Goal: Communication & Community: Answer question/provide support

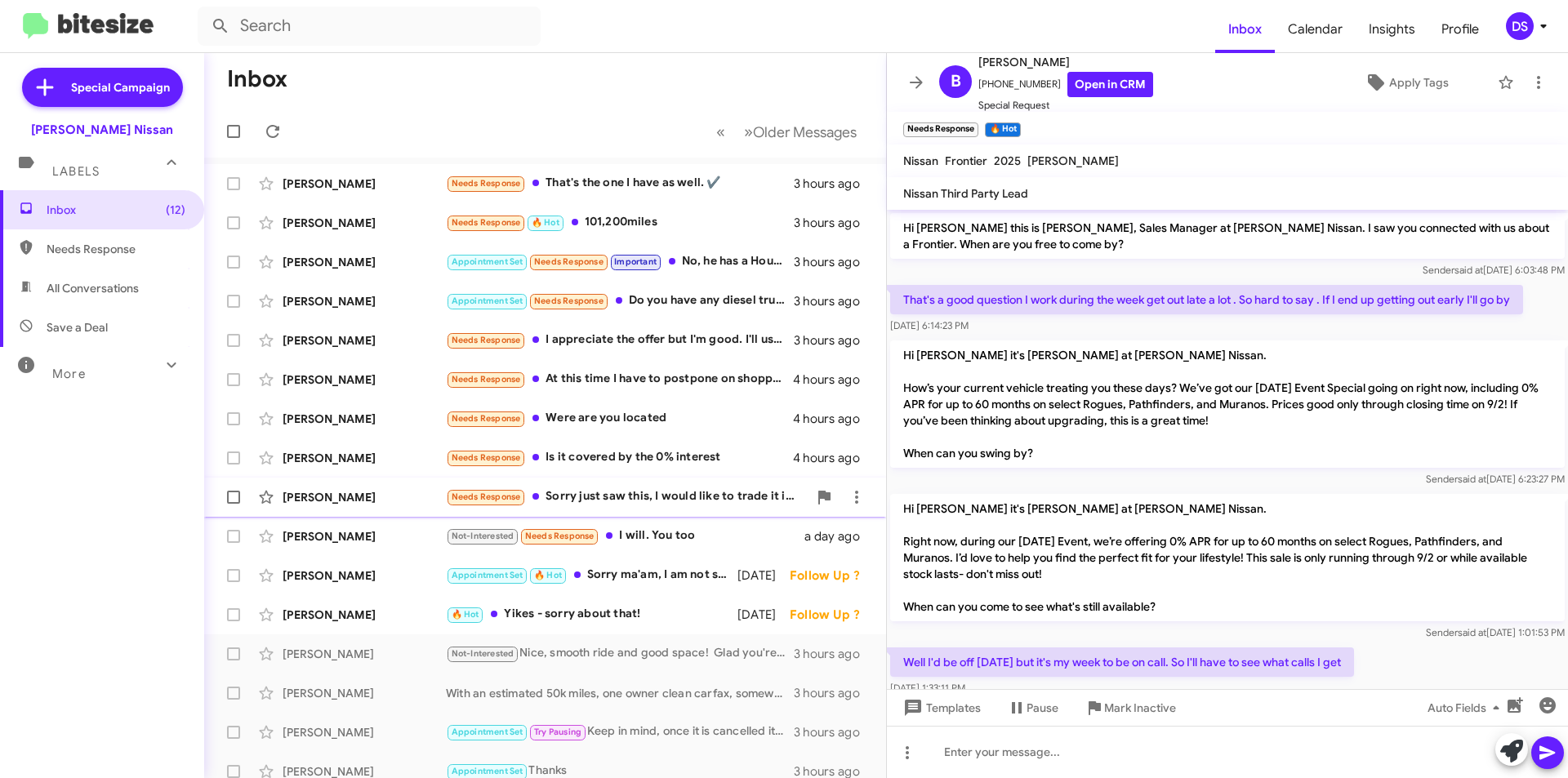
scroll to position [31, 0]
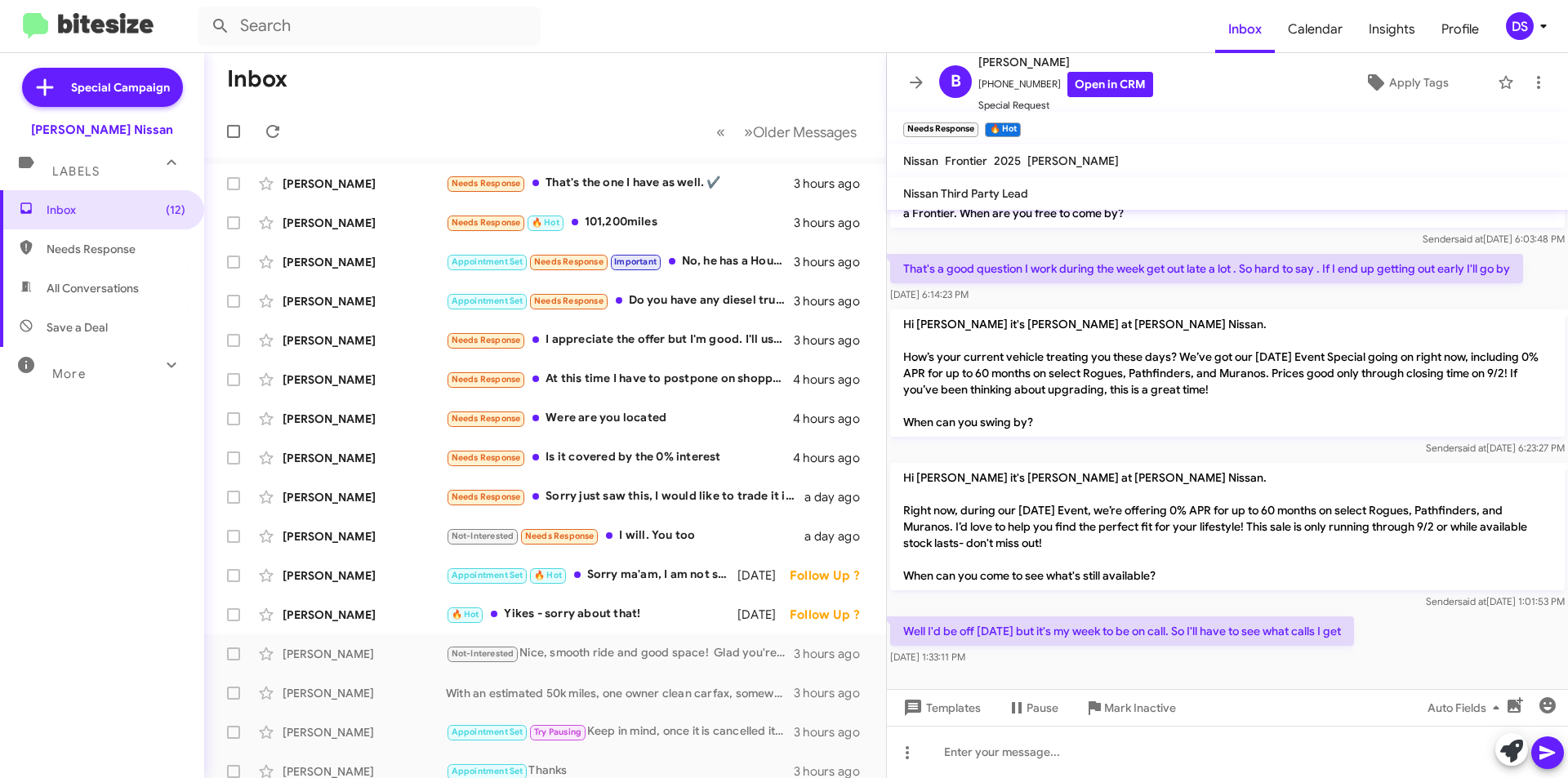
click at [99, 326] on span "Save a Deal" at bounding box center [77, 327] width 61 height 17
type input "in:not-interested"
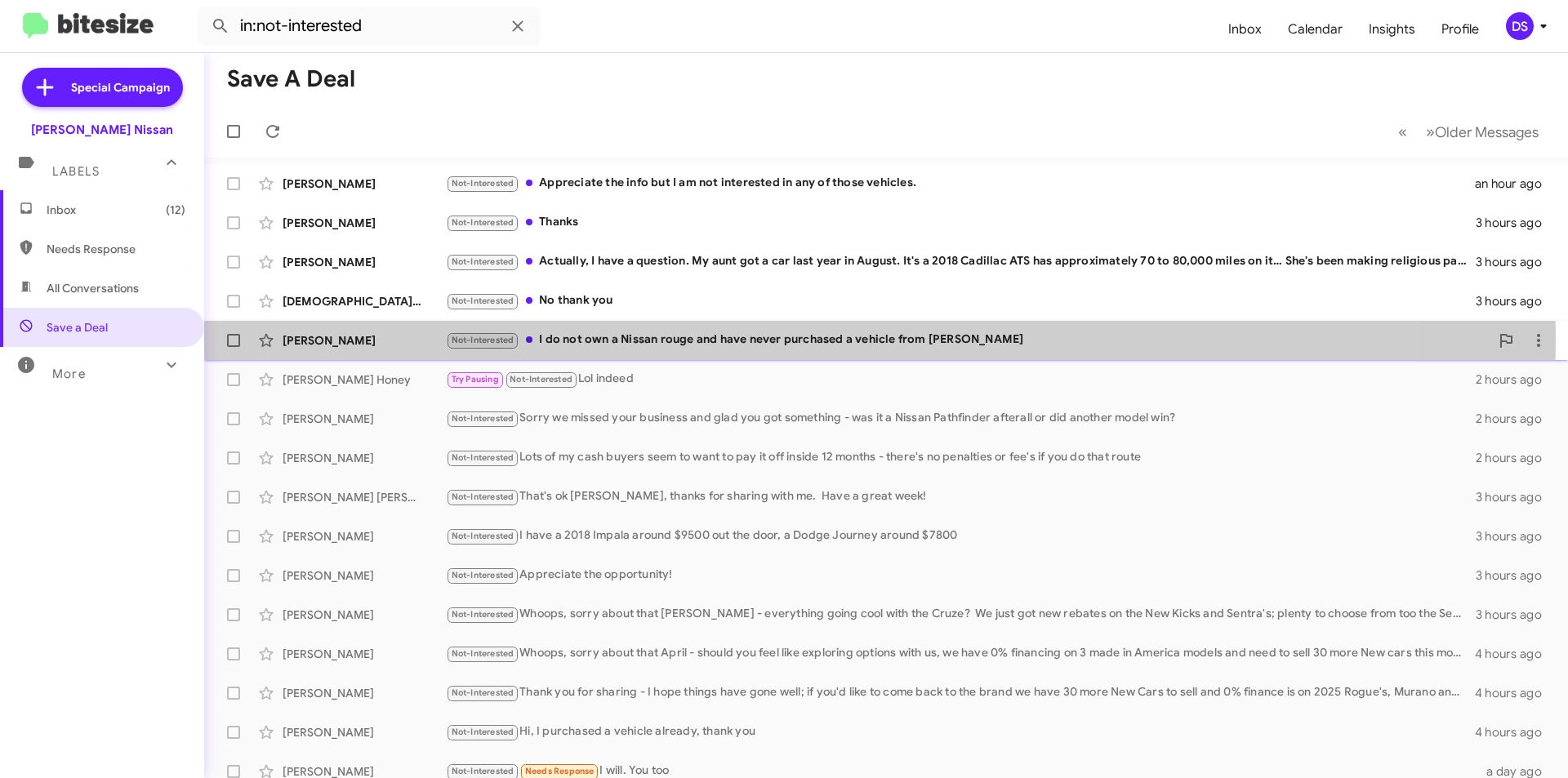
click at [656, 340] on div "Not-Interested I do not own a Nissan rouge and have never purchased a vehicle f…" at bounding box center [968, 340] width 1044 height 19
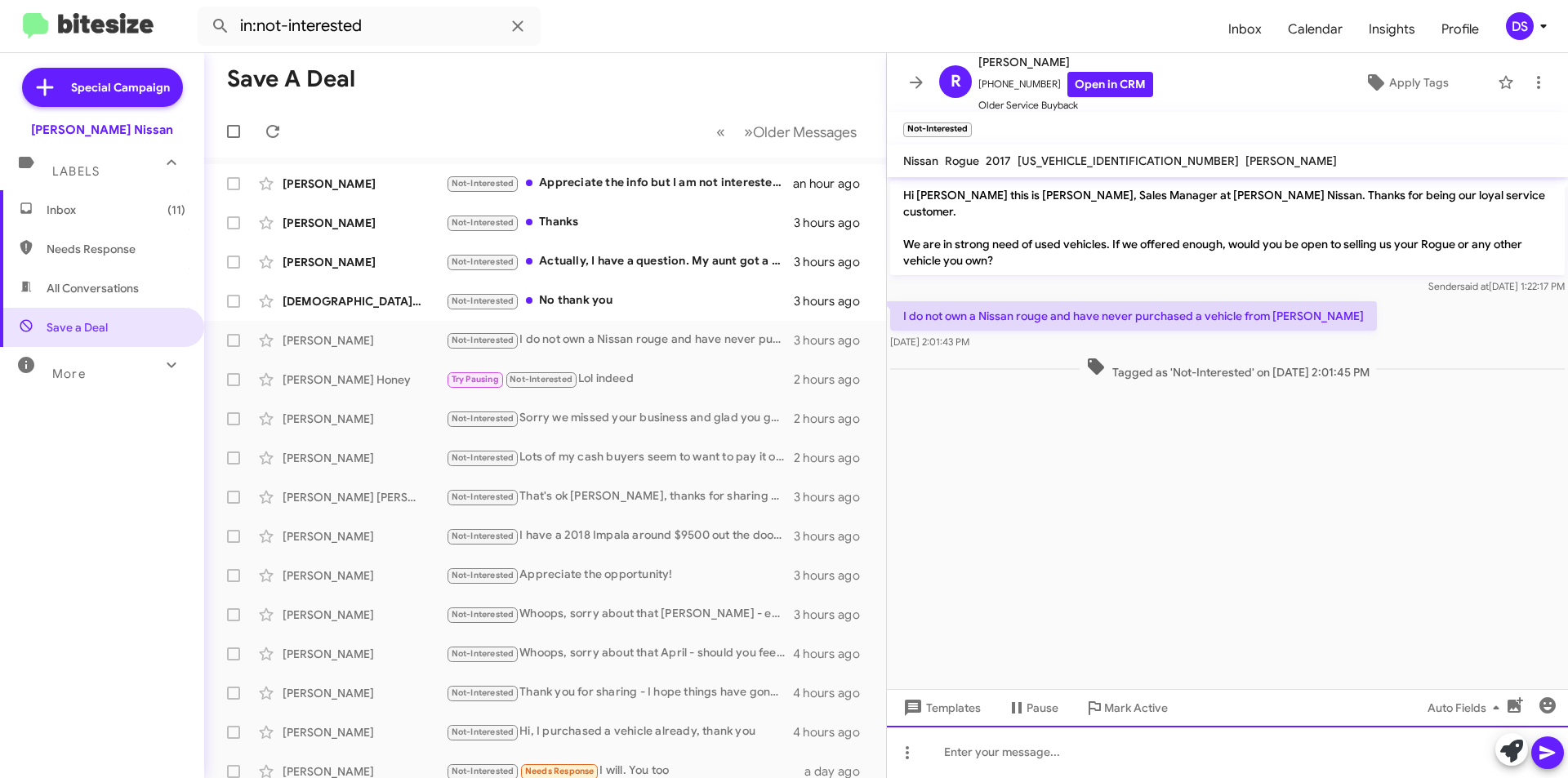
click at [981, 753] on div at bounding box center [1227, 752] width 681 height 52
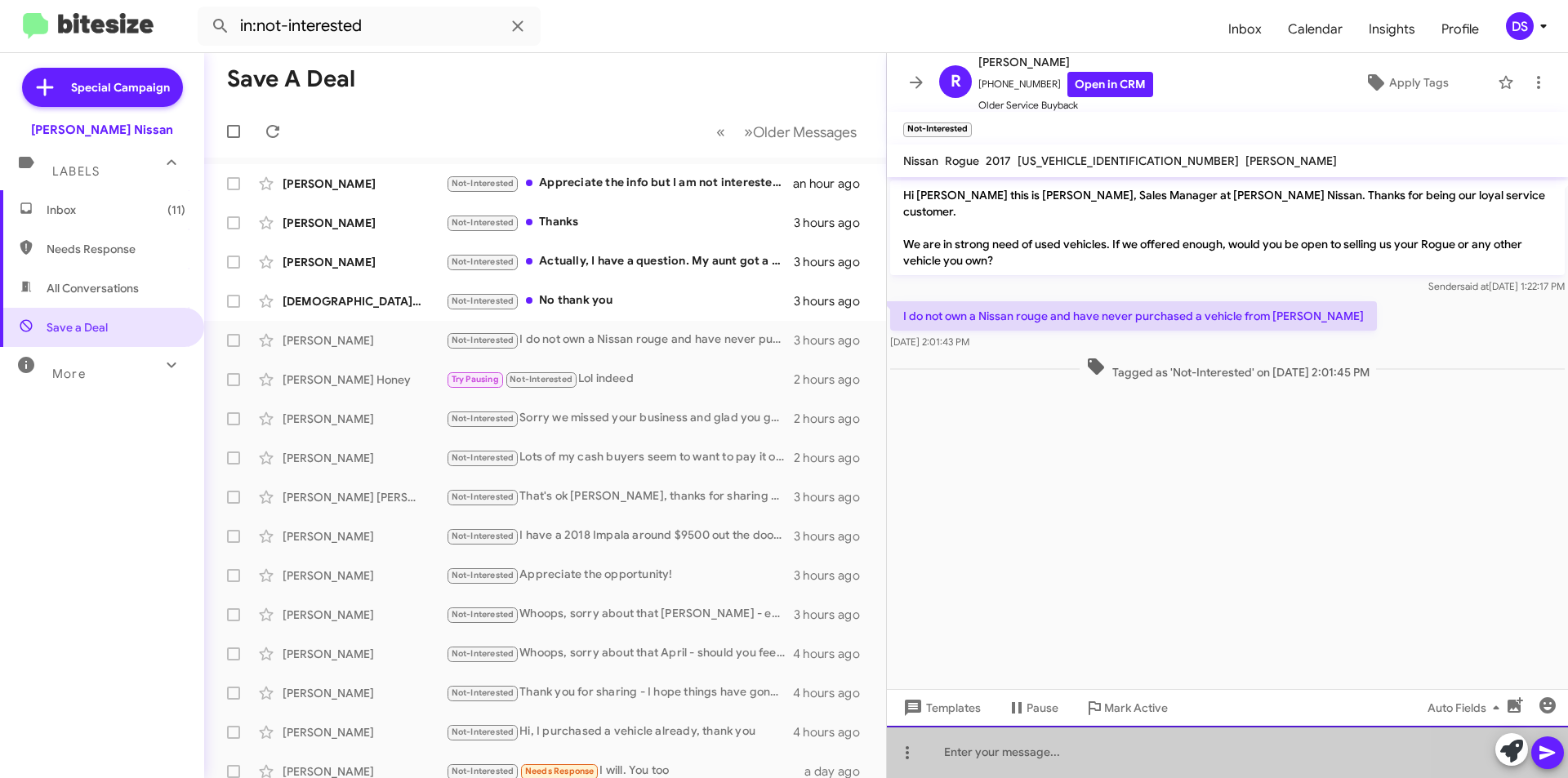
click at [981, 753] on div at bounding box center [1227, 752] width 681 height 52
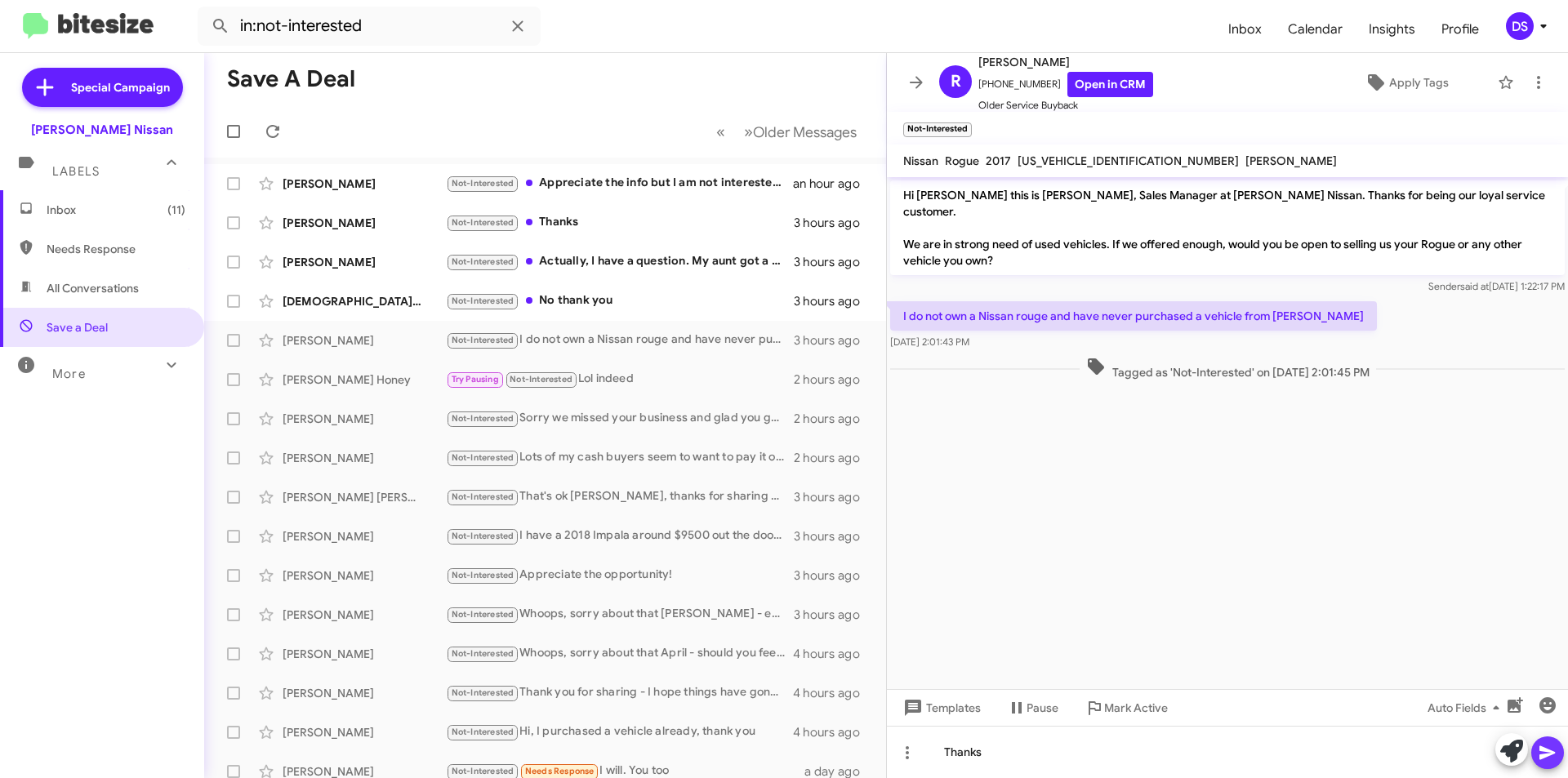
click at [1551, 748] on icon at bounding box center [1547, 752] width 19 height 19
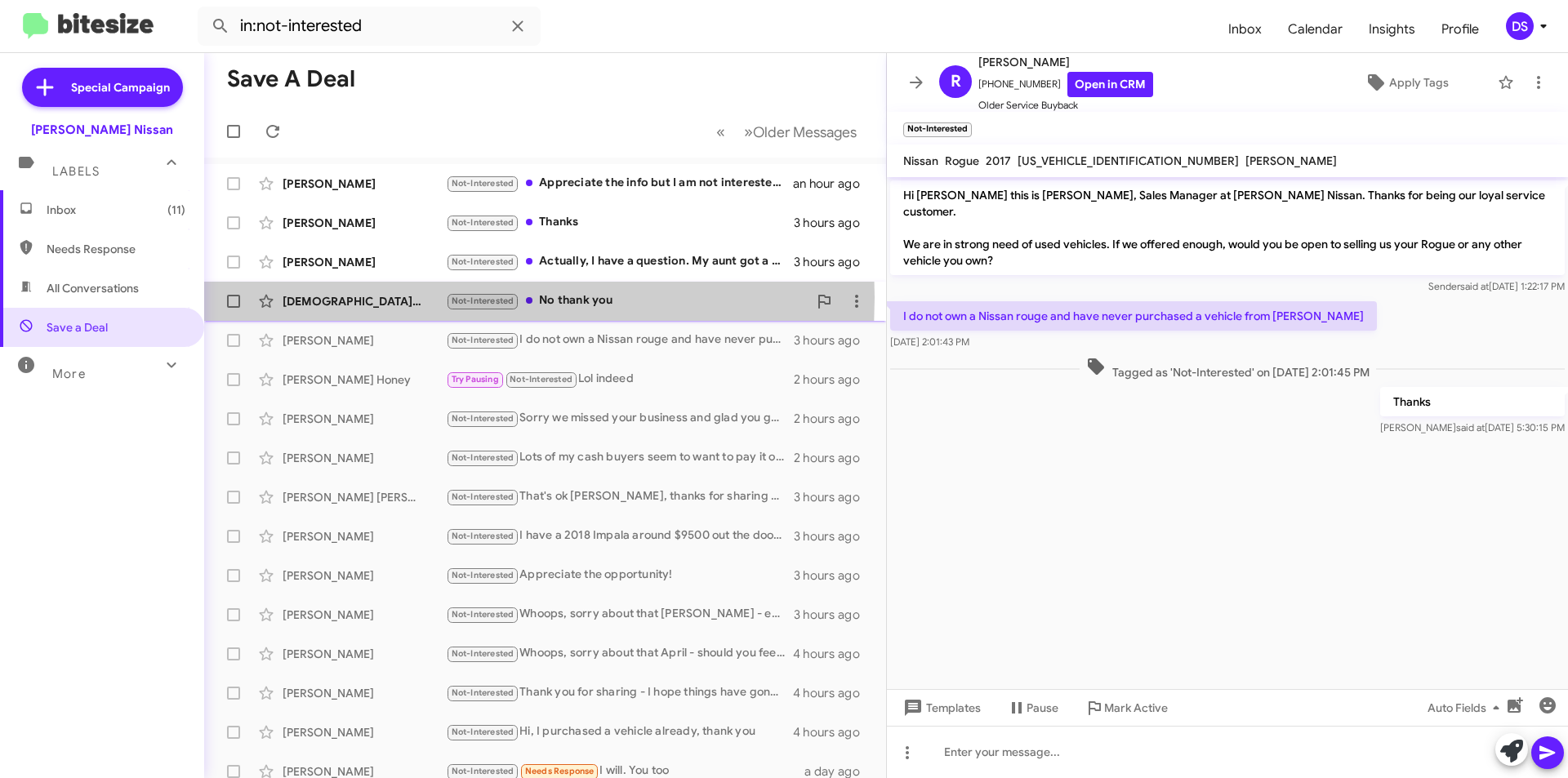
click at [333, 297] on div "[DEMOGRAPHIC_DATA][PERSON_NAME]" at bounding box center [364, 301] width 163 height 17
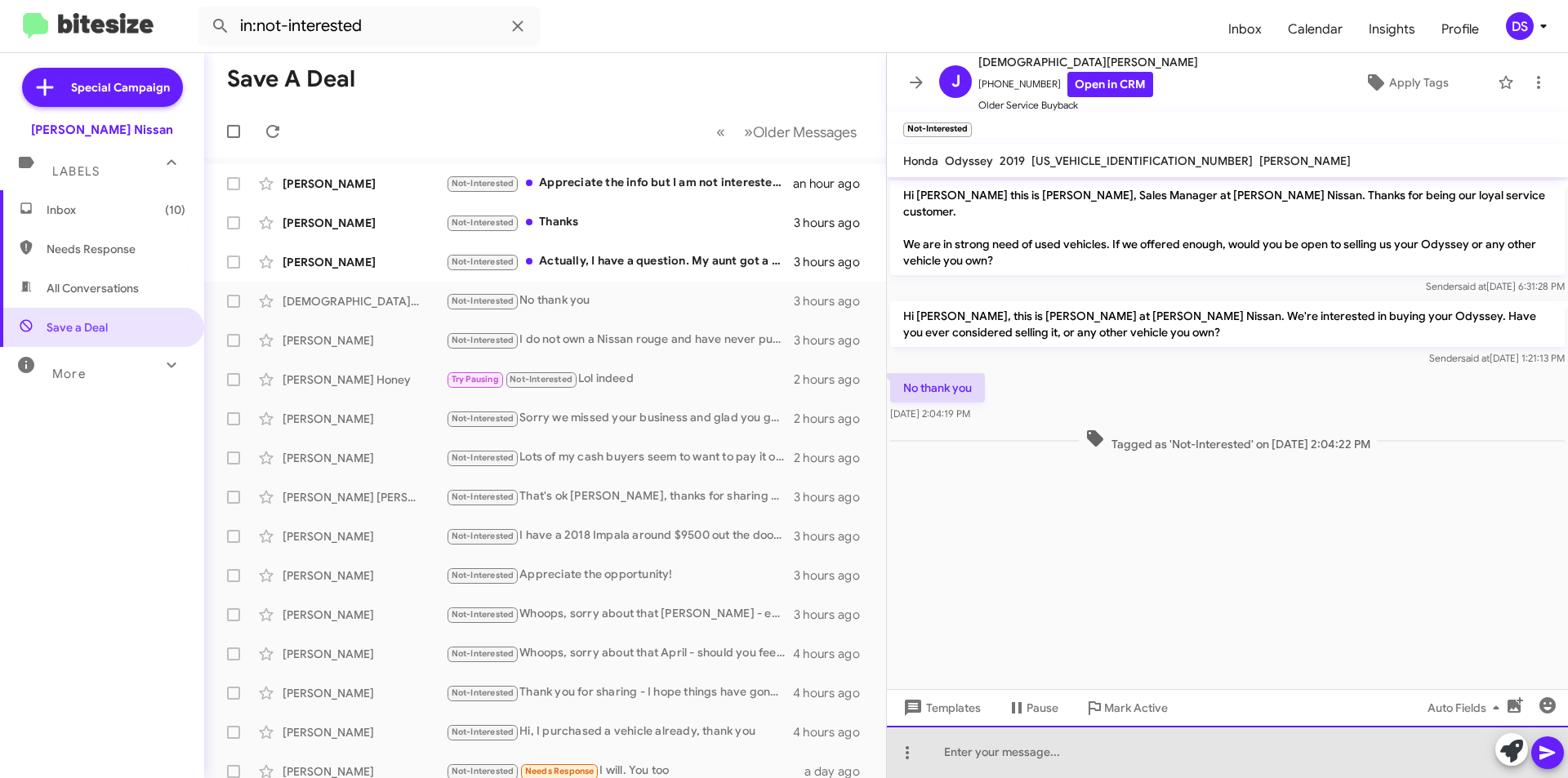
click at [1051, 760] on div at bounding box center [1227, 752] width 681 height 52
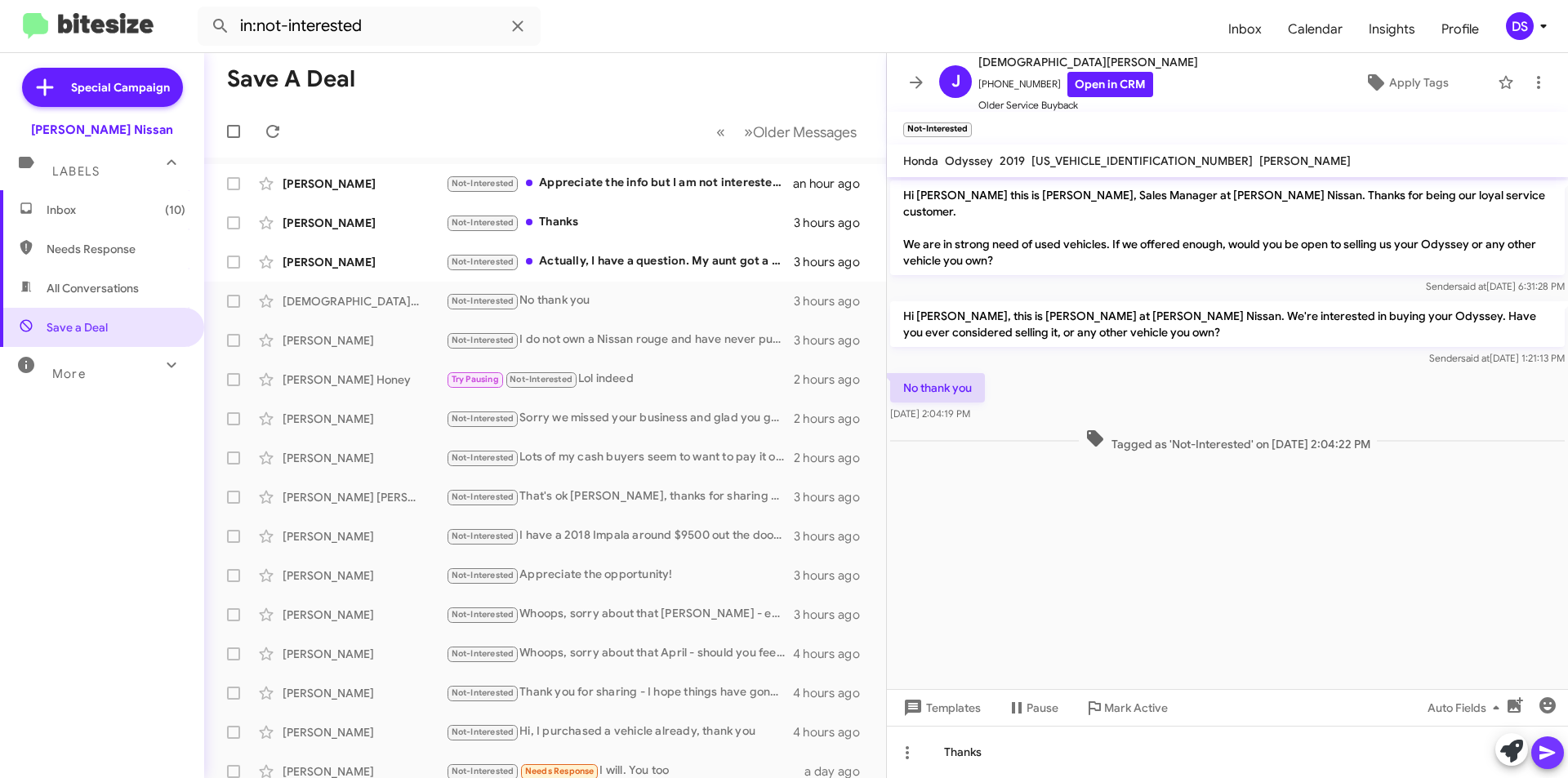
click at [1556, 755] on icon at bounding box center [1547, 752] width 19 height 19
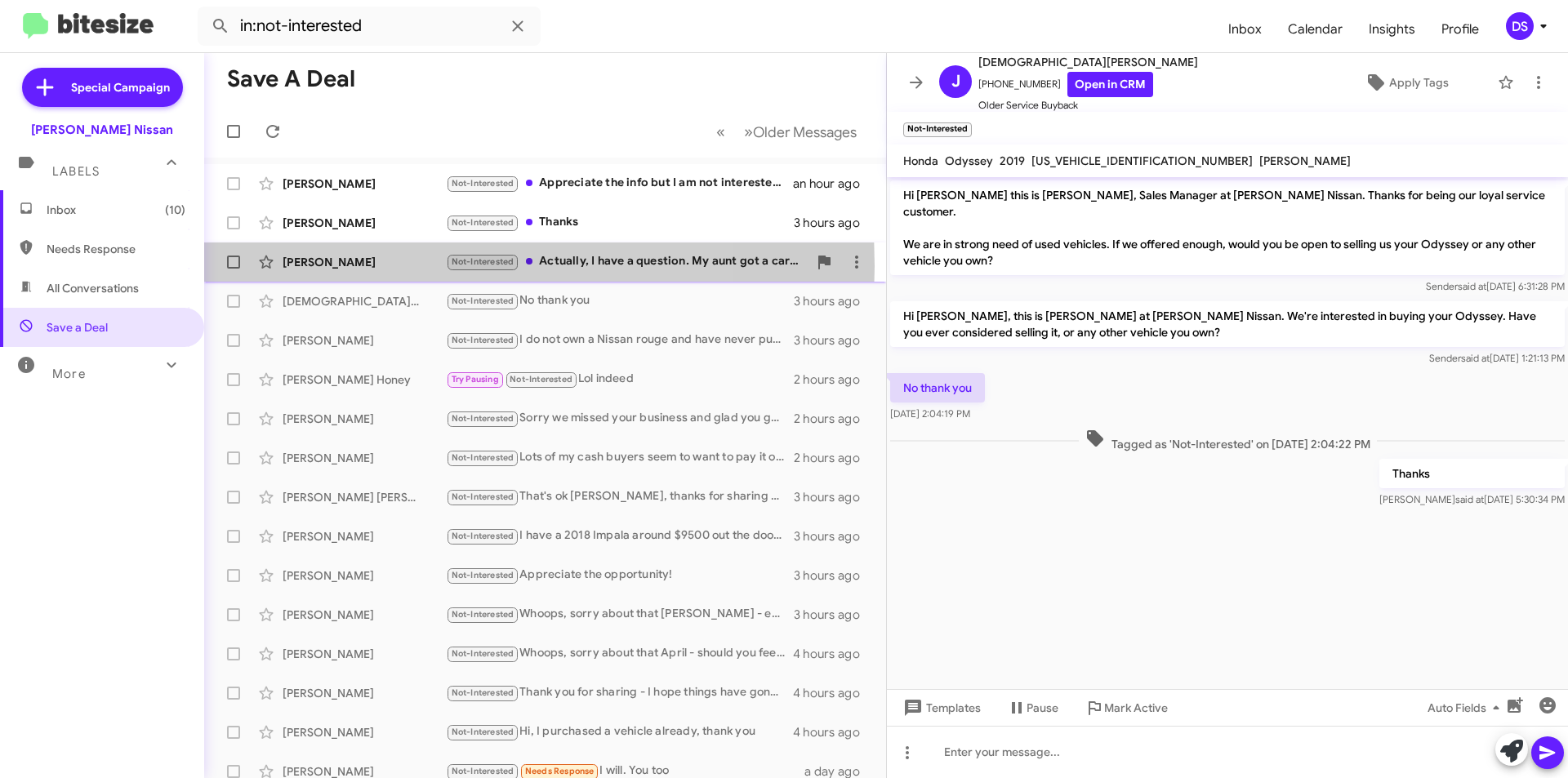
click at [388, 266] on div "[PERSON_NAME]" at bounding box center [364, 262] width 163 height 17
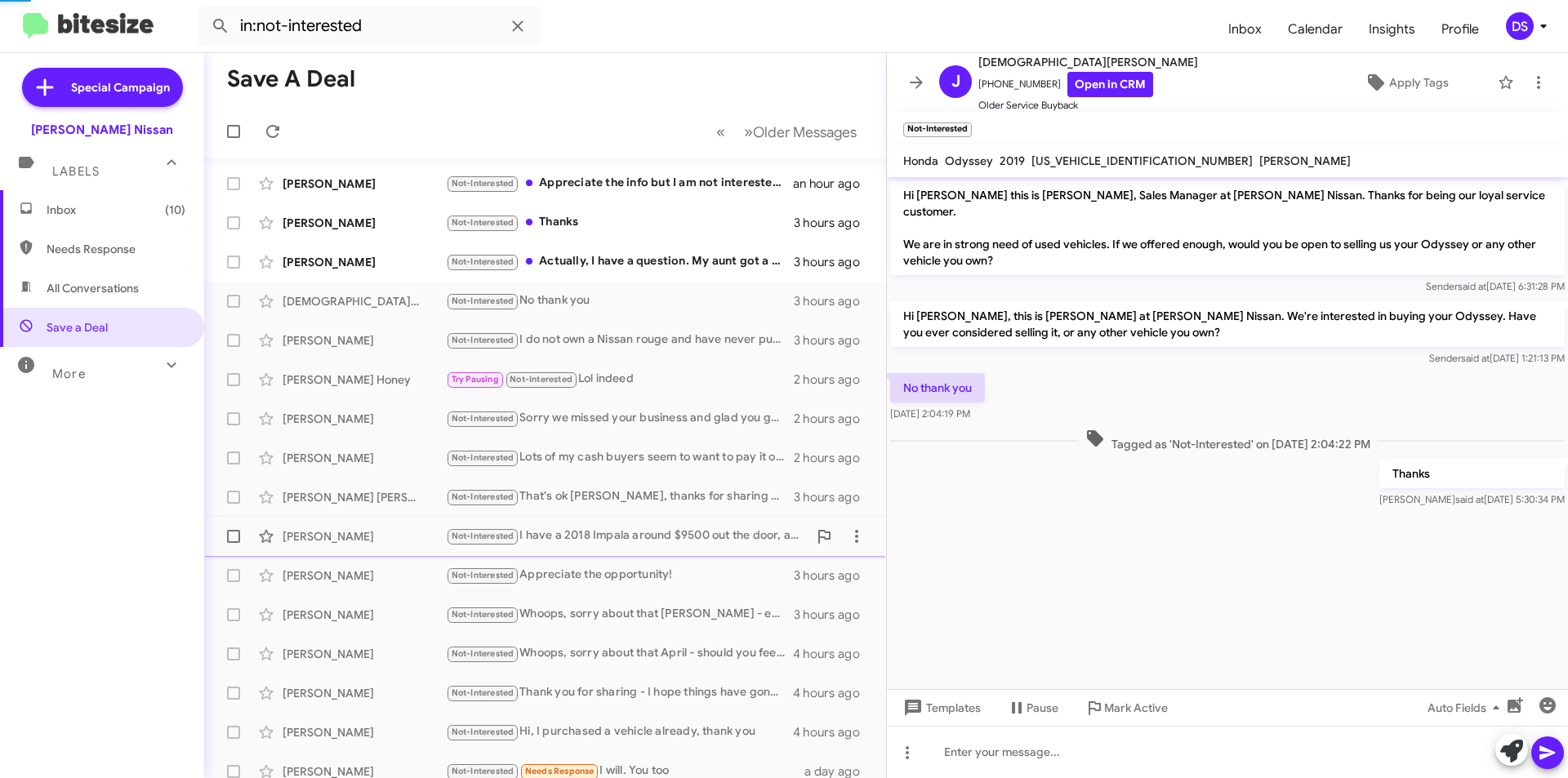
scroll to position [38, 0]
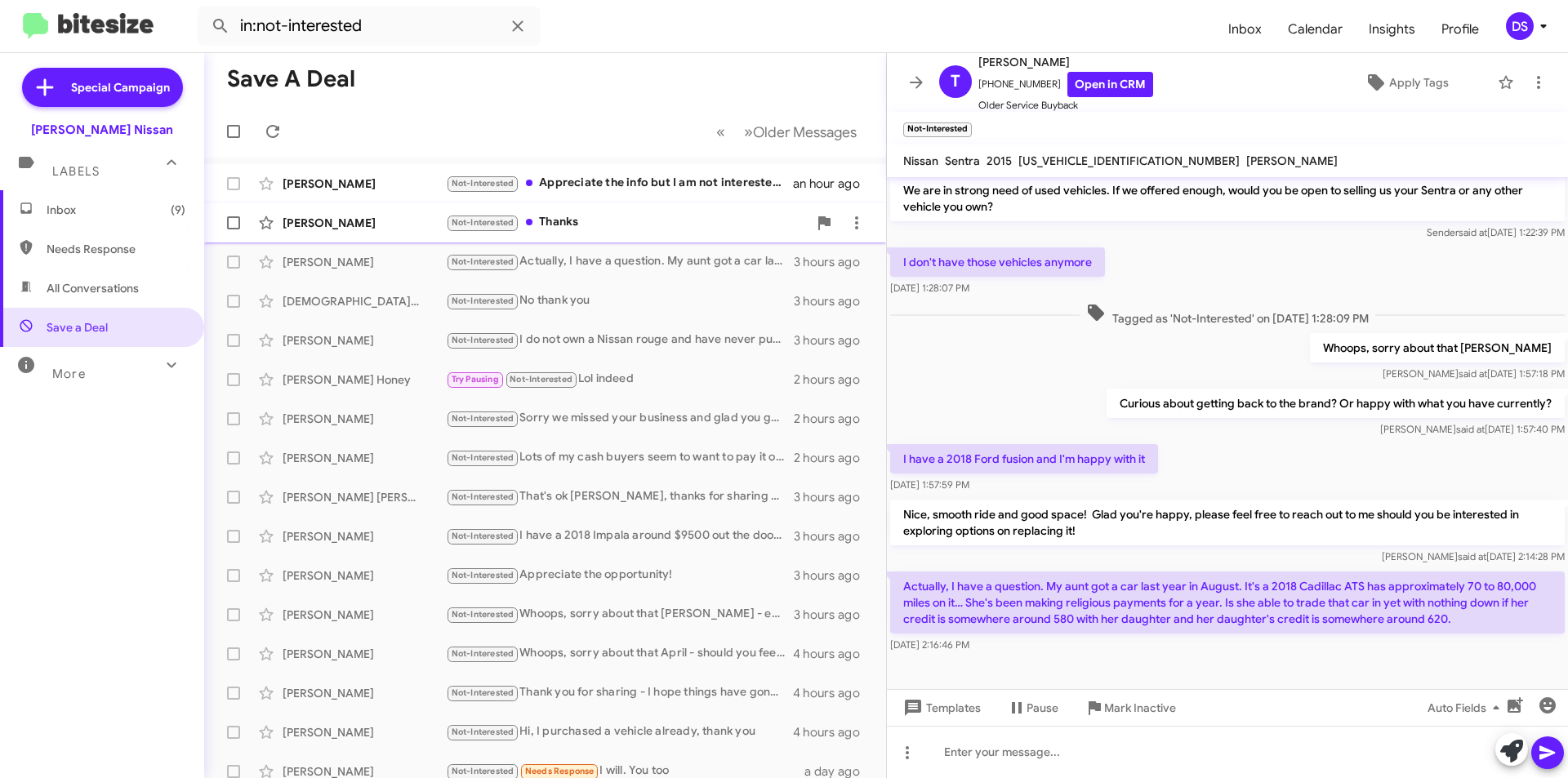
click at [401, 221] on div "[PERSON_NAME]" at bounding box center [364, 222] width 163 height 17
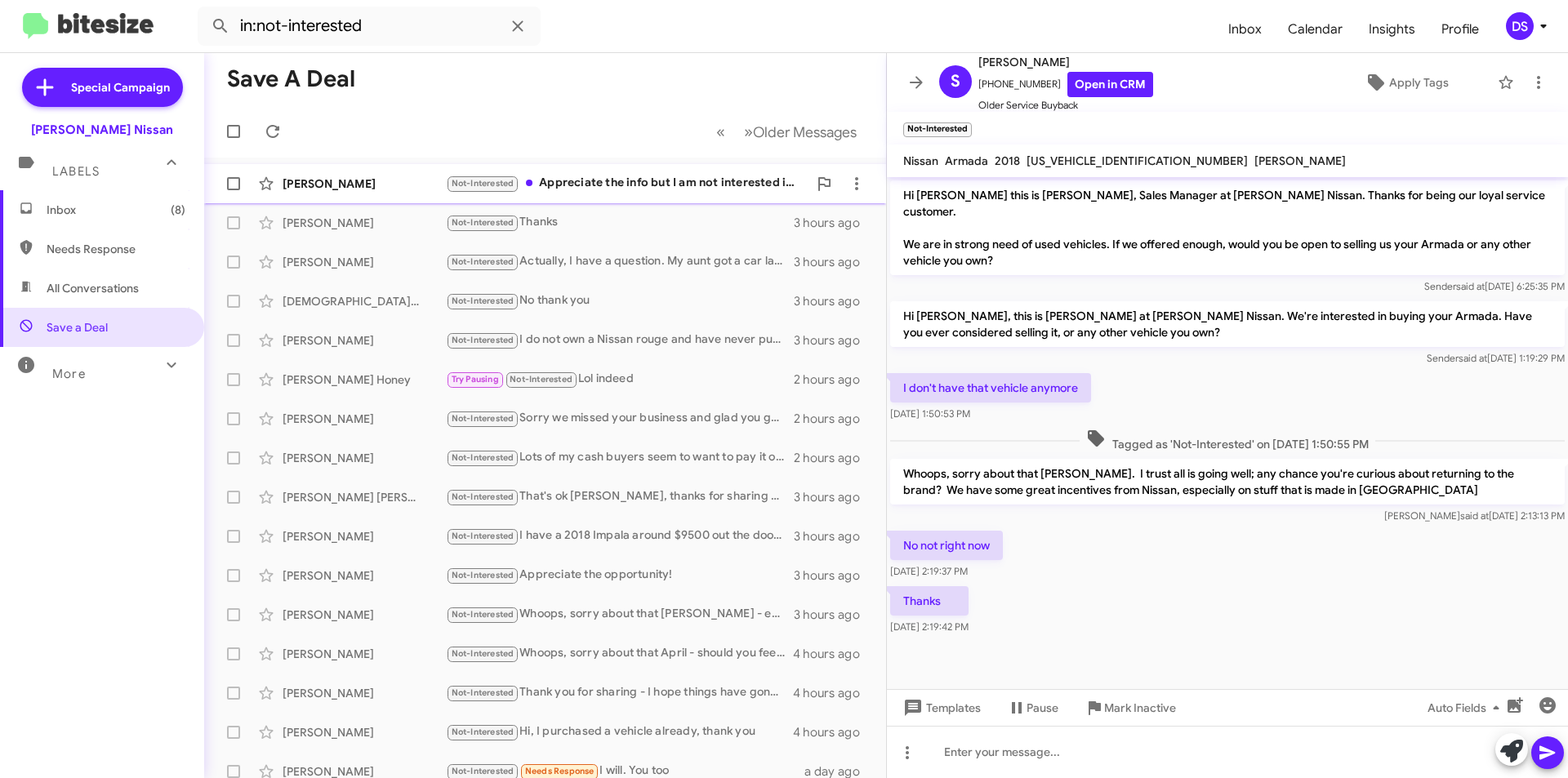
click at [629, 179] on div "Not-Interested Appreciate the info but I am not interested in any of those vehi…" at bounding box center [627, 183] width 362 height 19
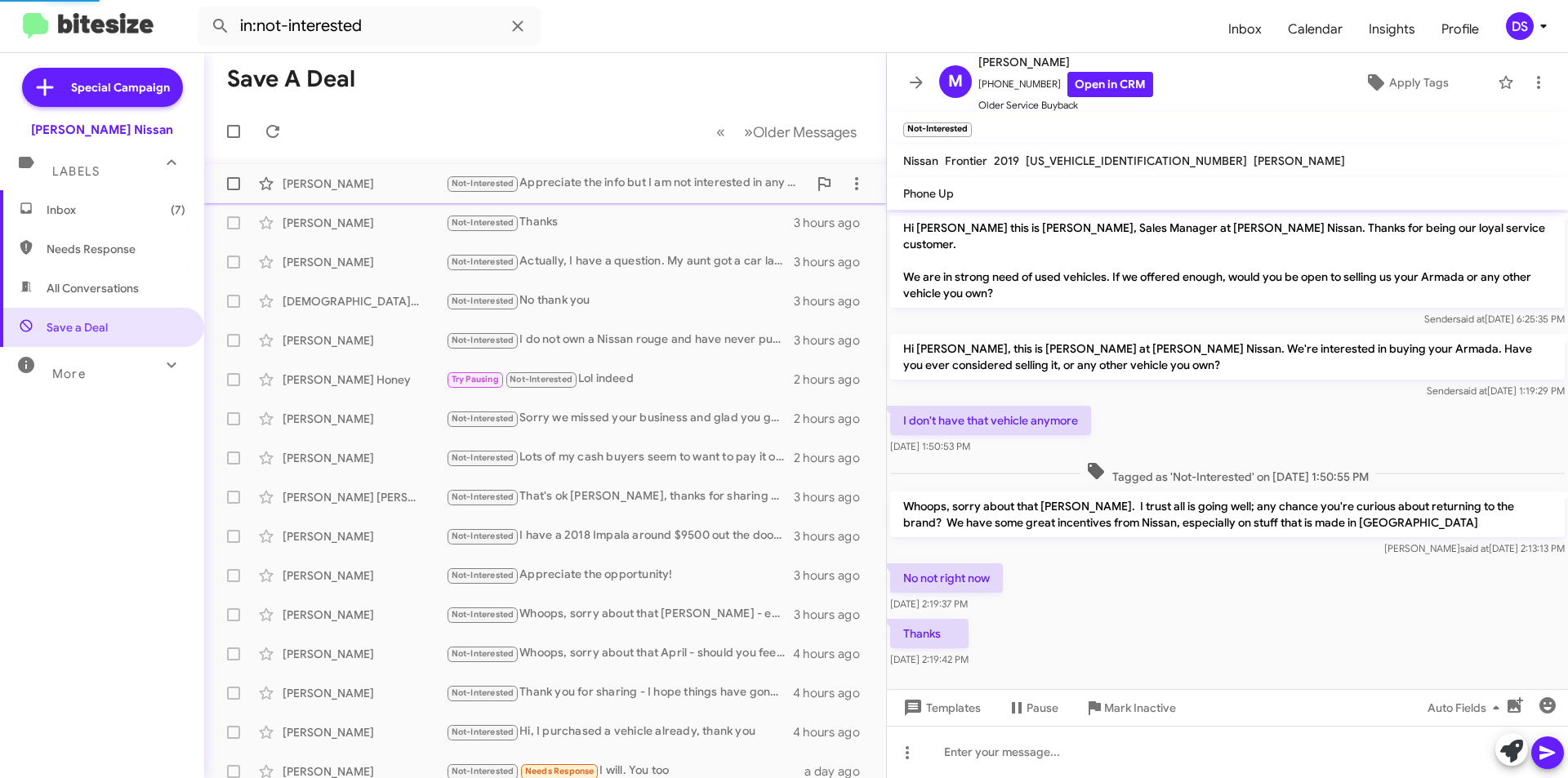
scroll to position [135, 0]
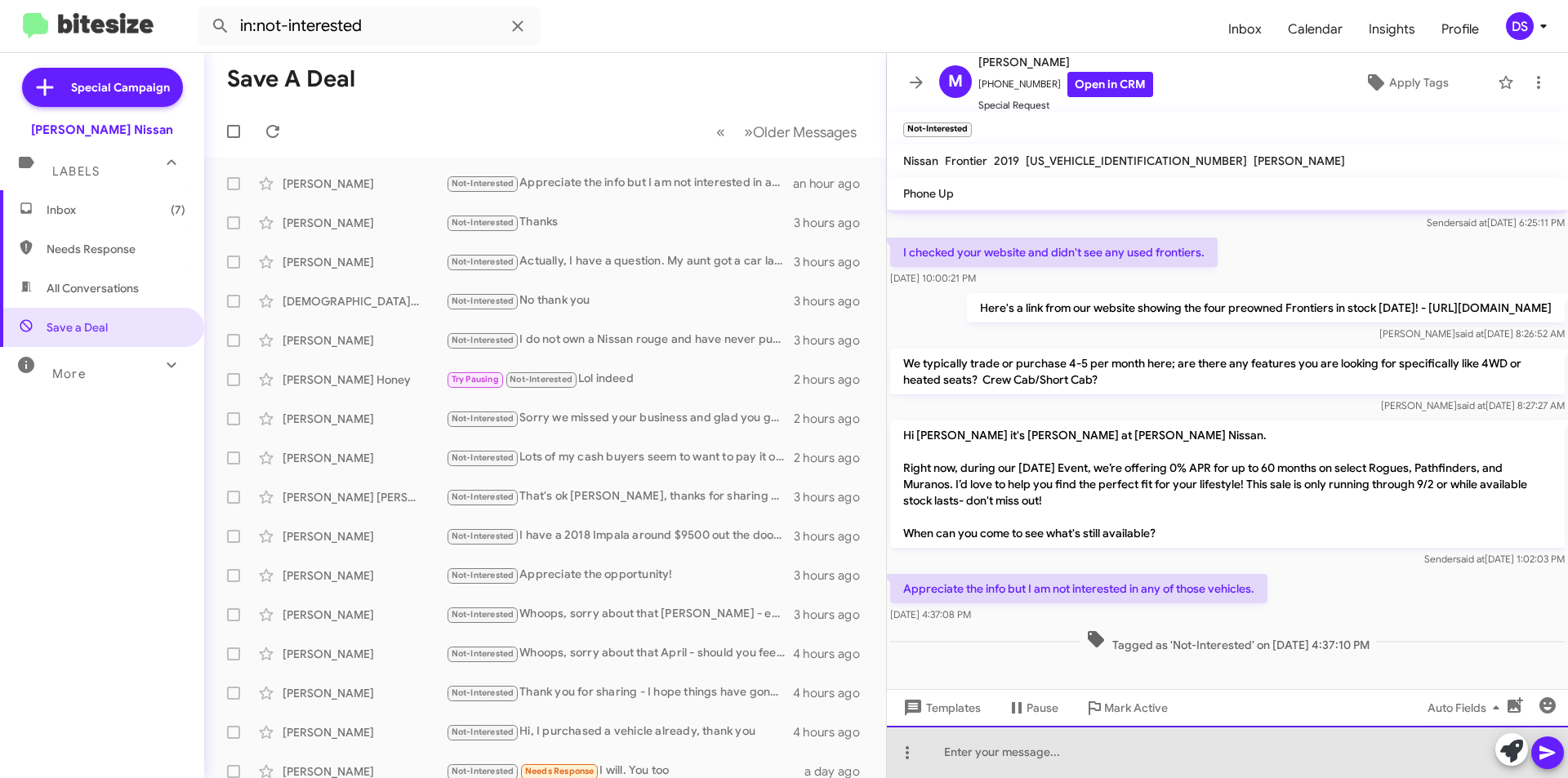
click at [976, 755] on div at bounding box center [1227, 752] width 681 height 52
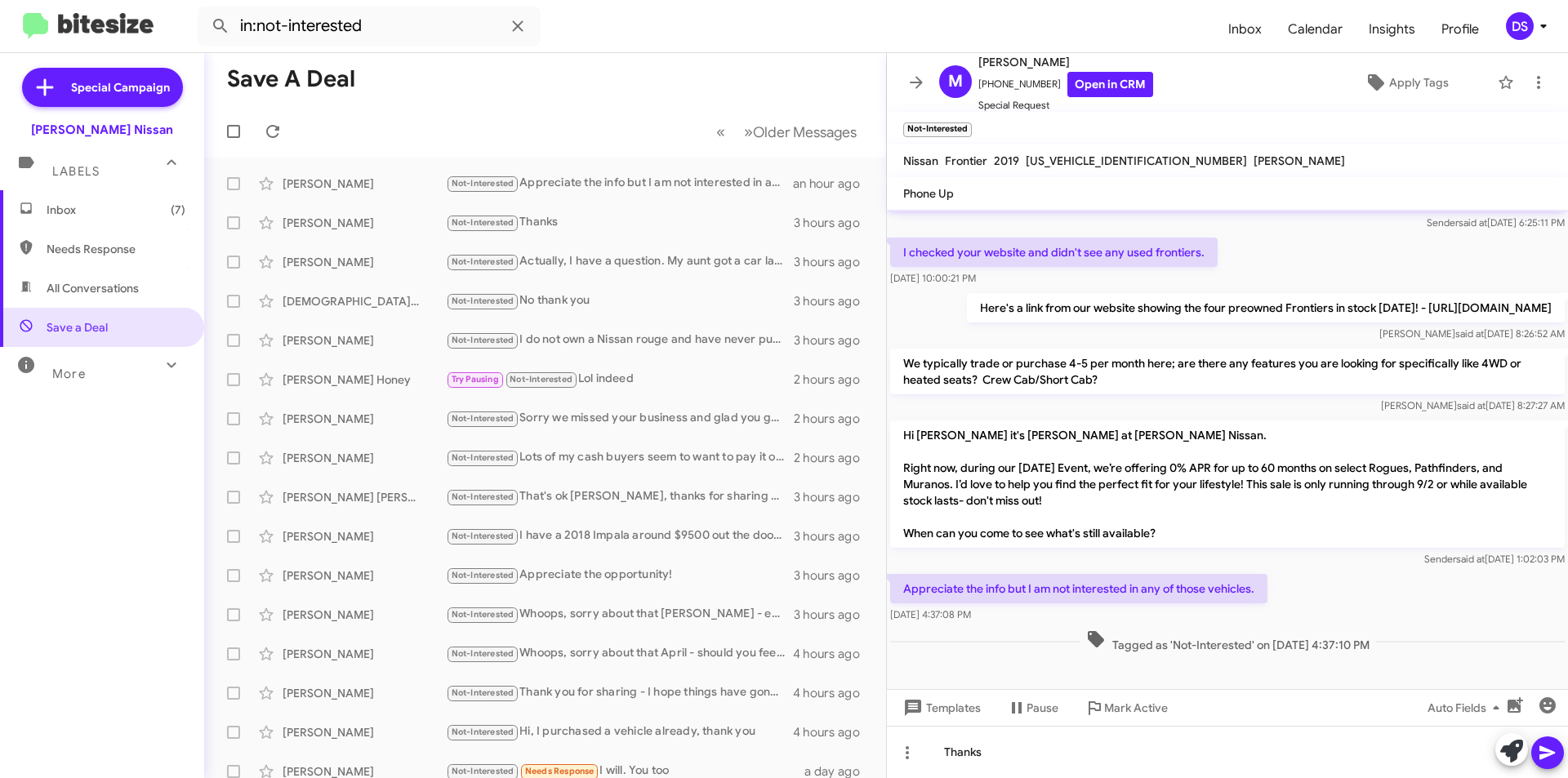
click at [1541, 756] on icon at bounding box center [1547, 753] width 16 height 14
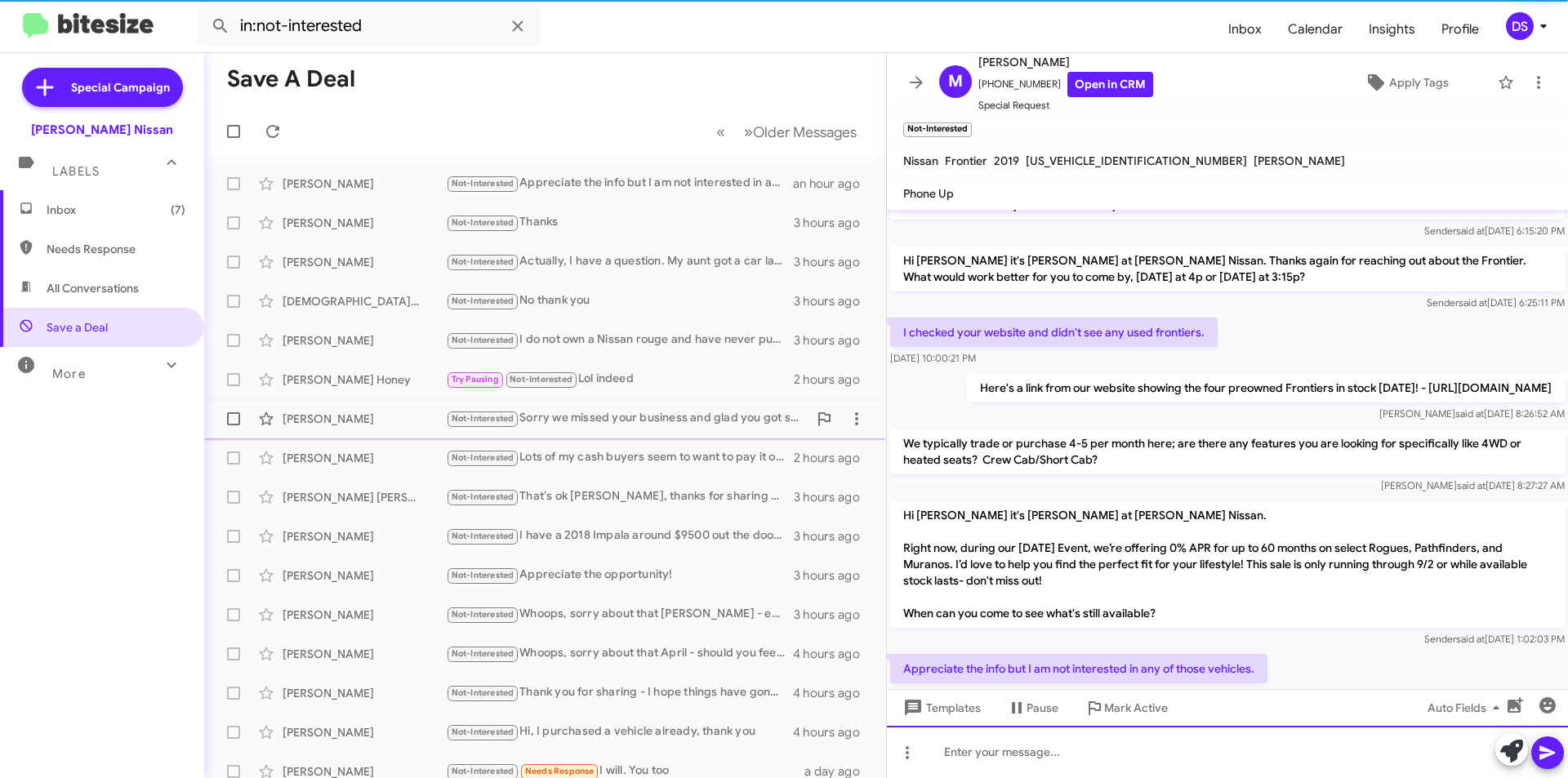
scroll to position [195, 0]
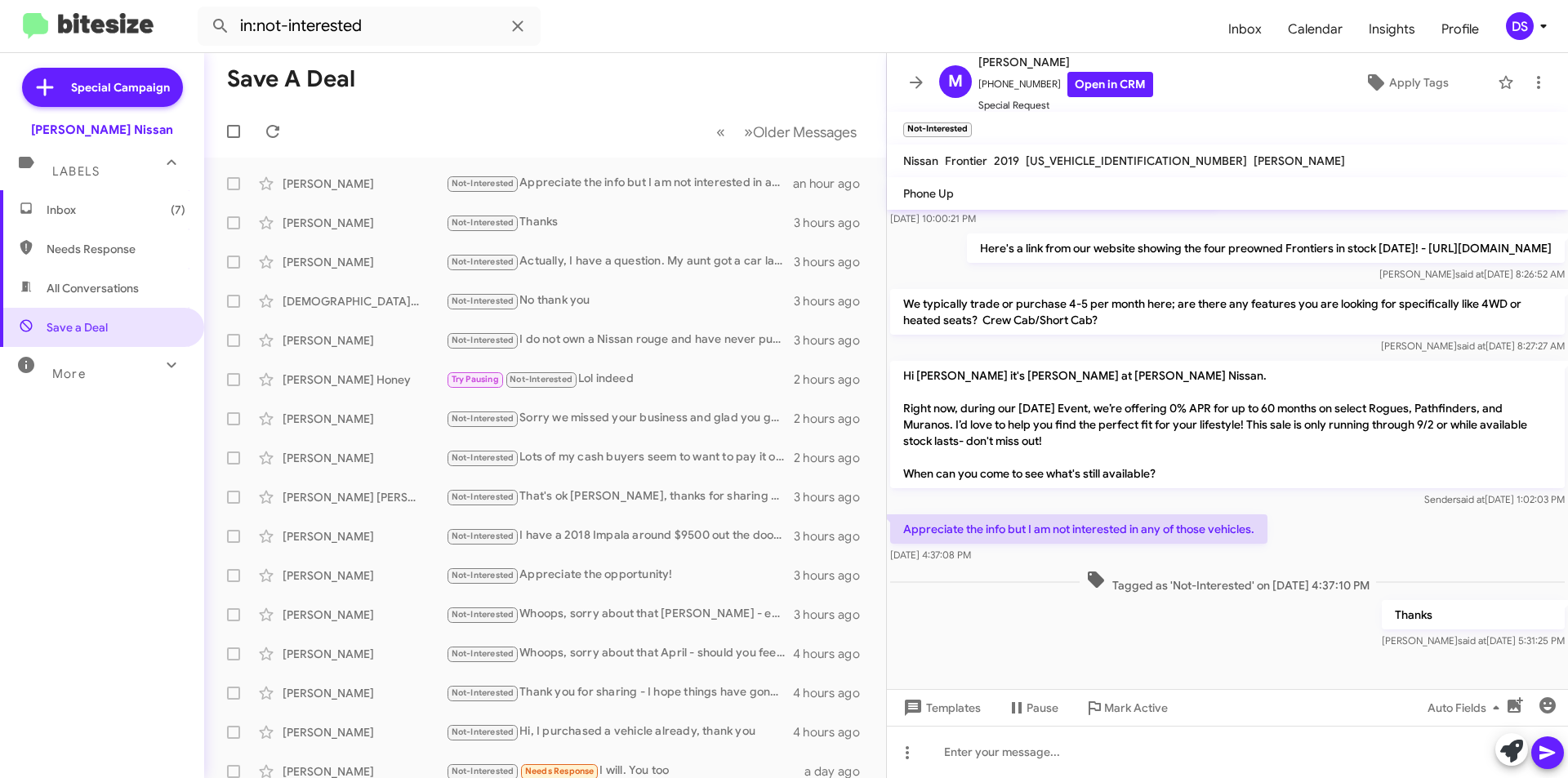
click at [84, 284] on span "All Conversations" at bounding box center [92, 288] width 92 height 17
type input "in:all-conversations"
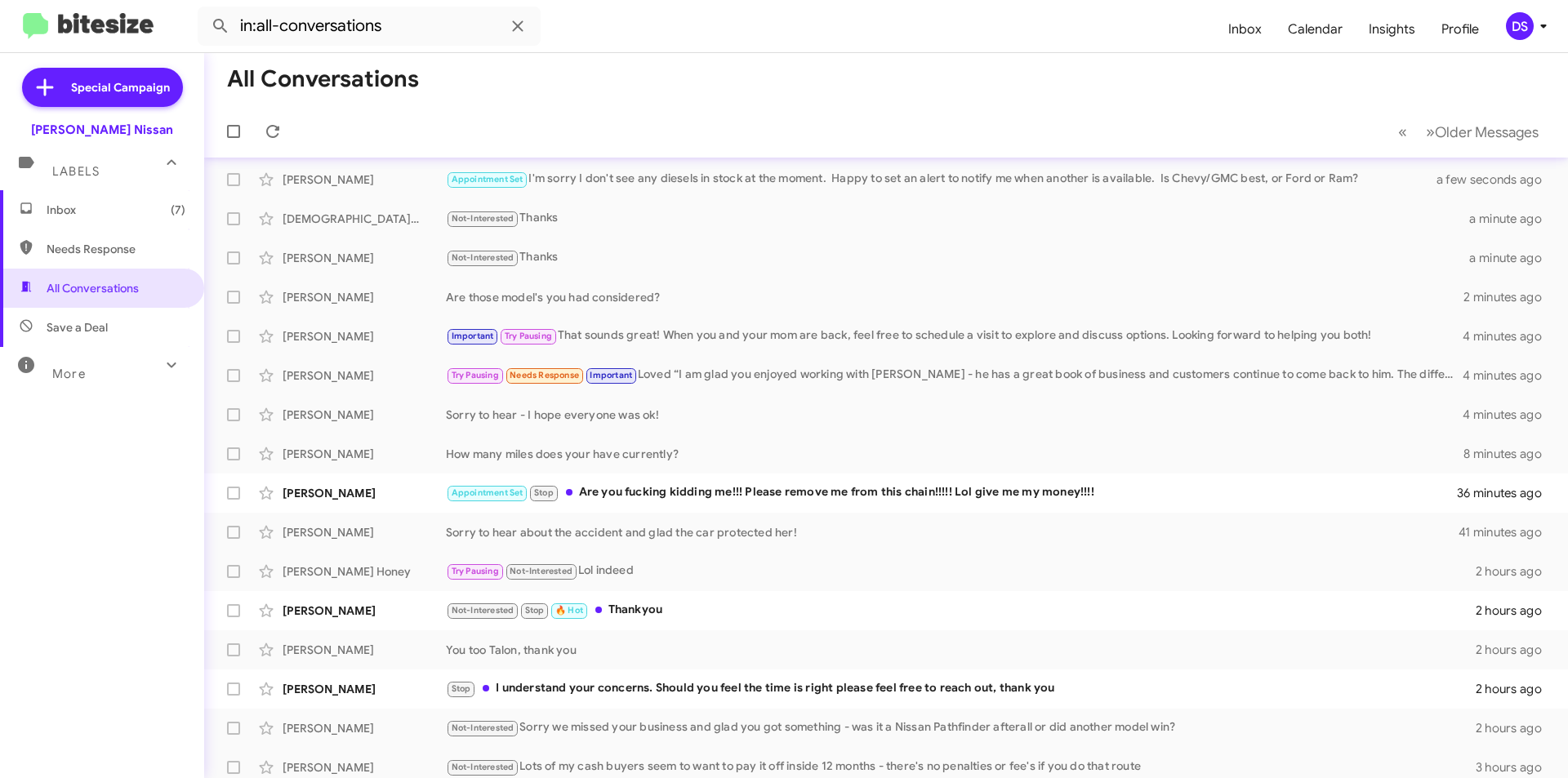
scroll to position [6, 0]
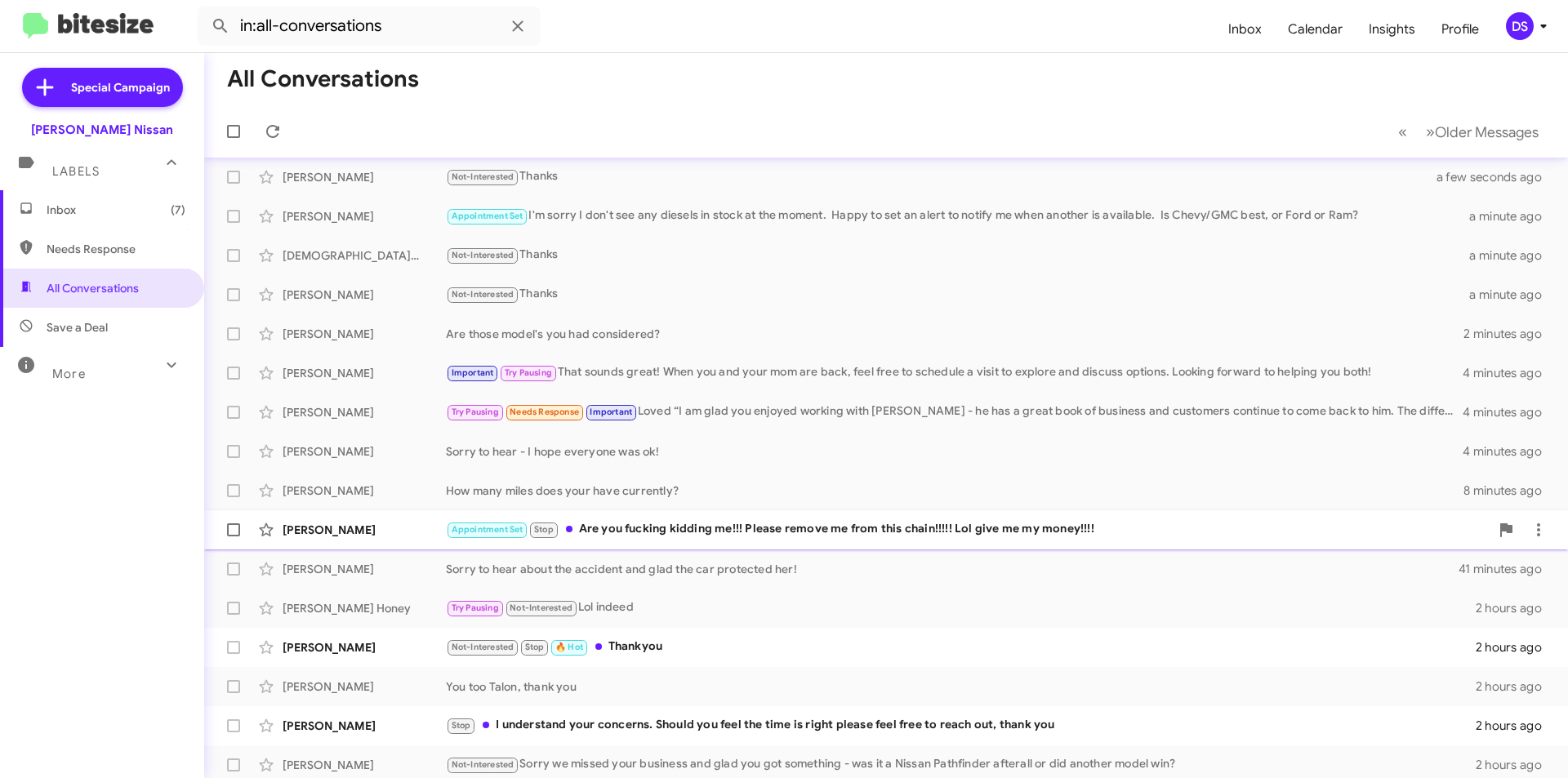
click at [709, 529] on div "Appointment Set Stop Are you fucking kidding me!!! Please remove me from this c…" at bounding box center [968, 529] width 1044 height 19
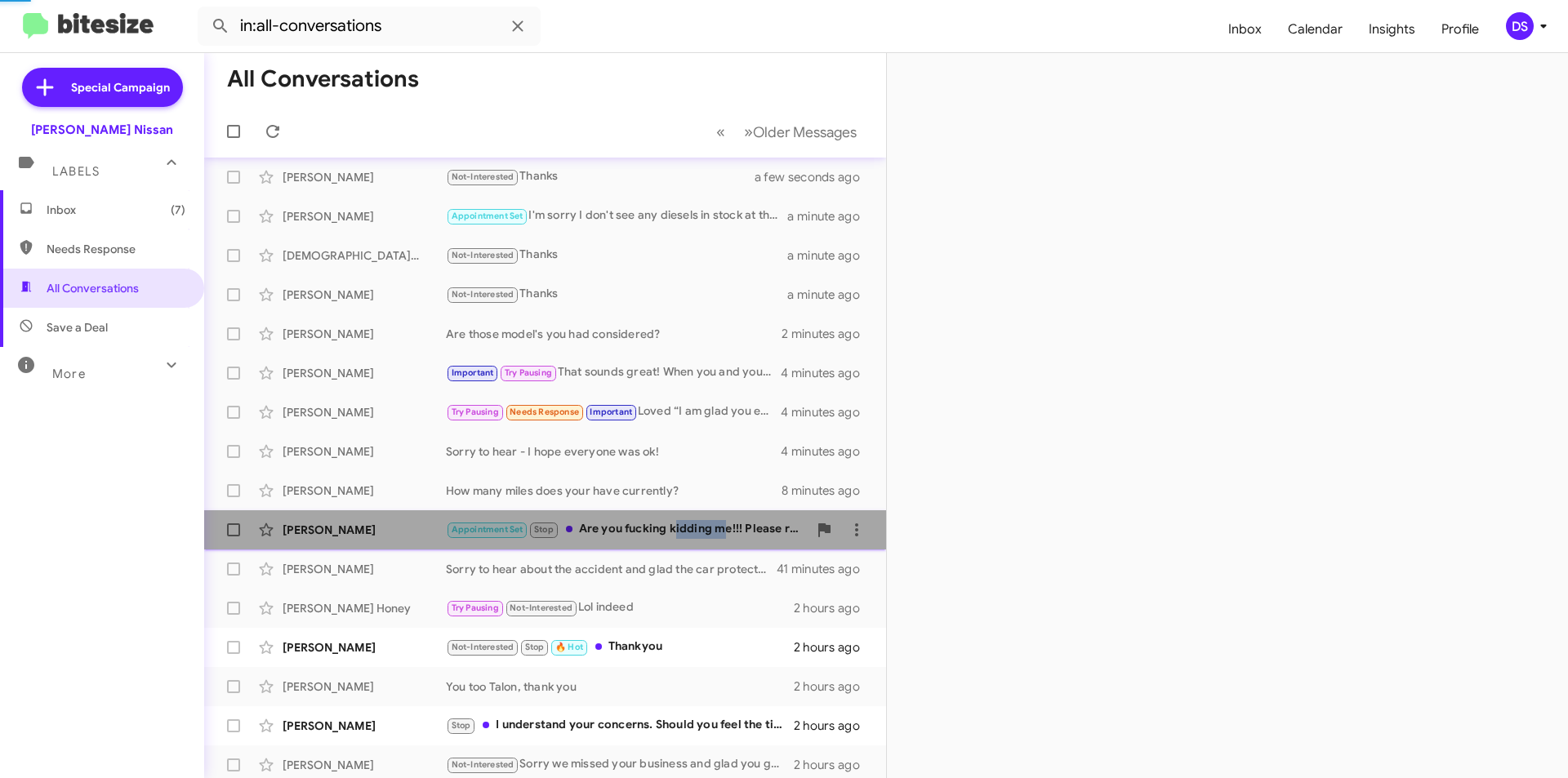
click at [709, 529] on div "Appointment Set Stop Are you fucking kidding me!!! Please remove me from this c…" at bounding box center [627, 529] width 362 height 19
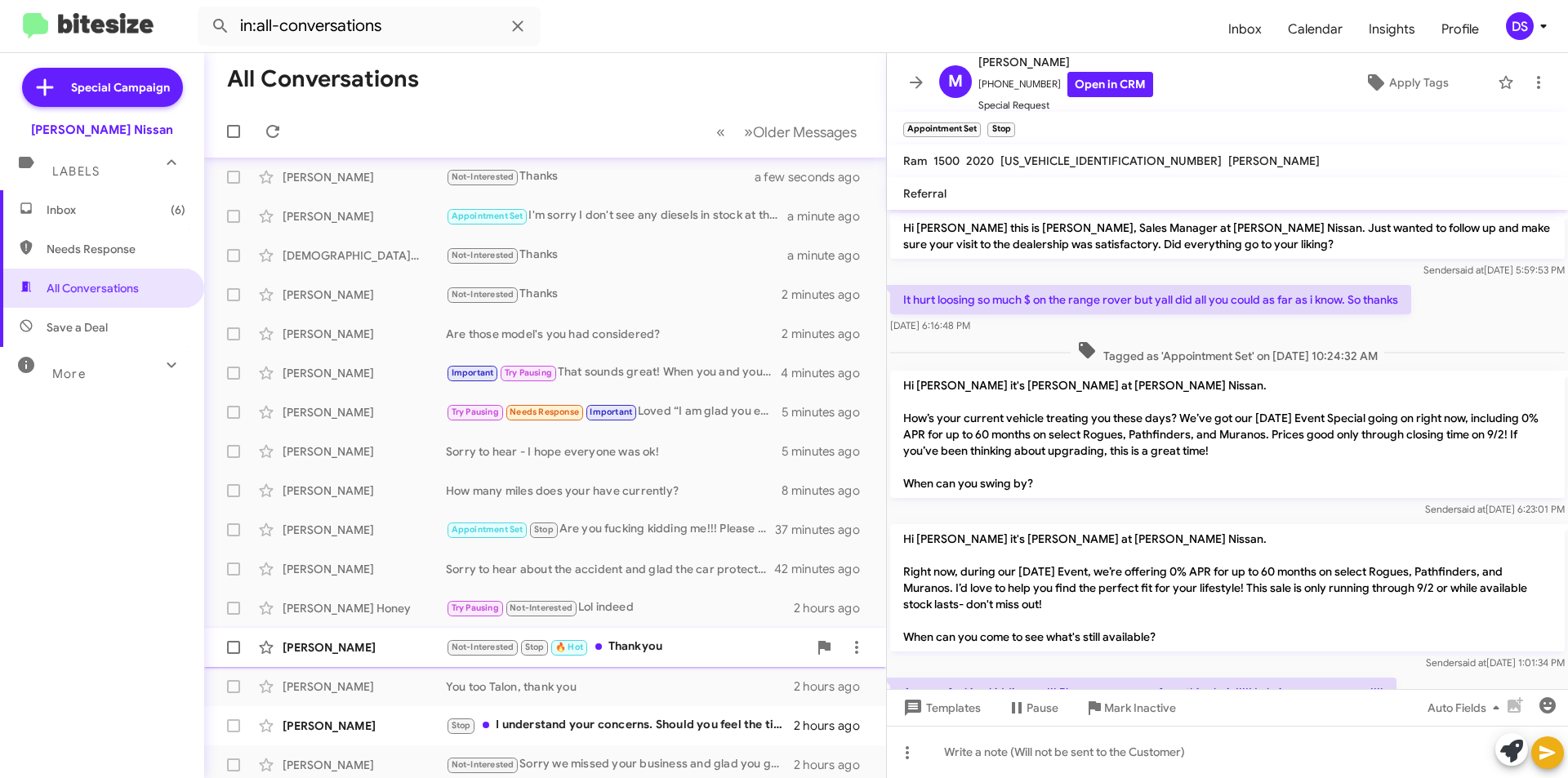
click at [638, 645] on div "Not-Interested Stop 🔥 Hot Thankyou" at bounding box center [627, 647] width 362 height 19
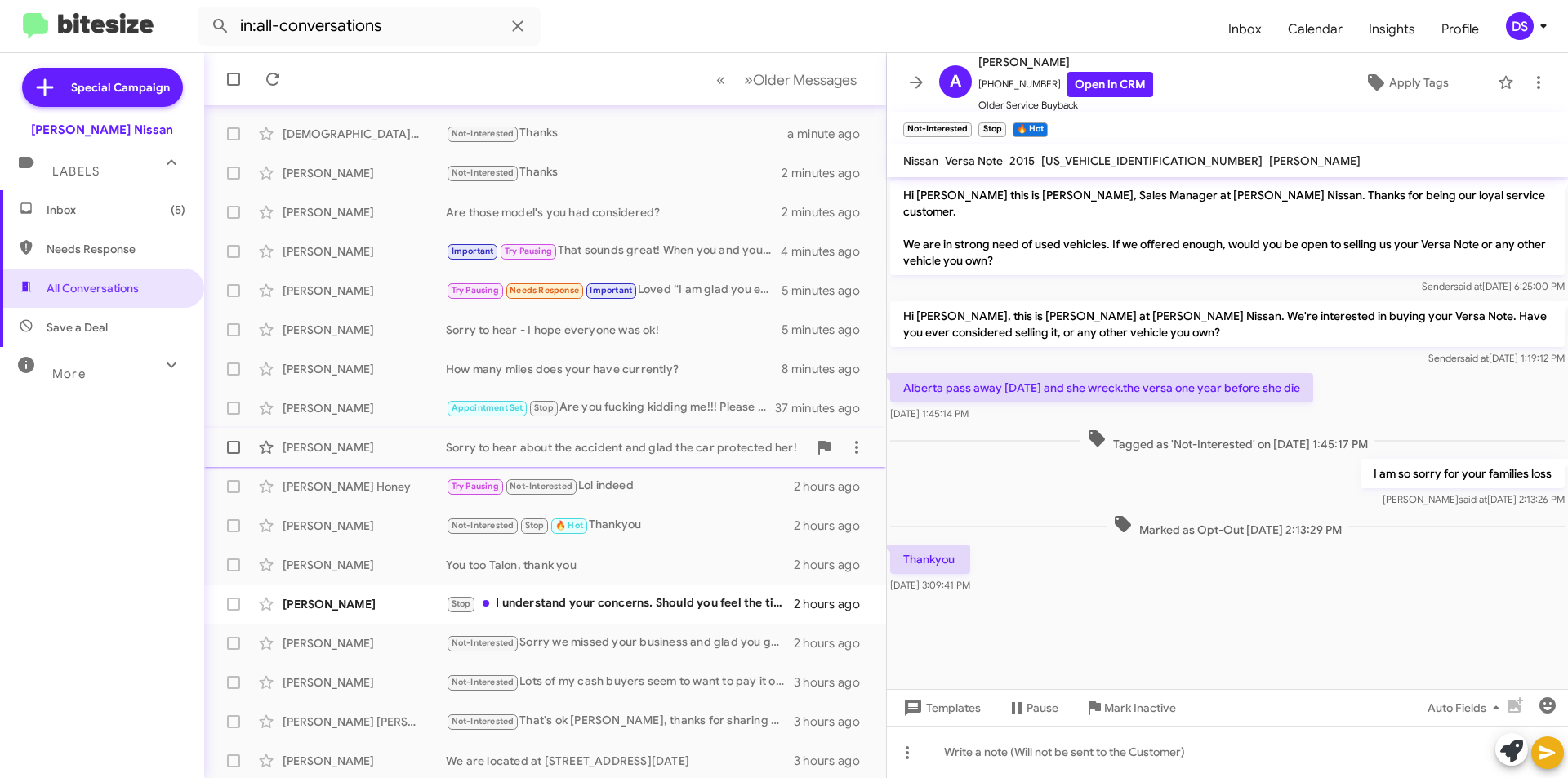
scroll to position [170, 0]
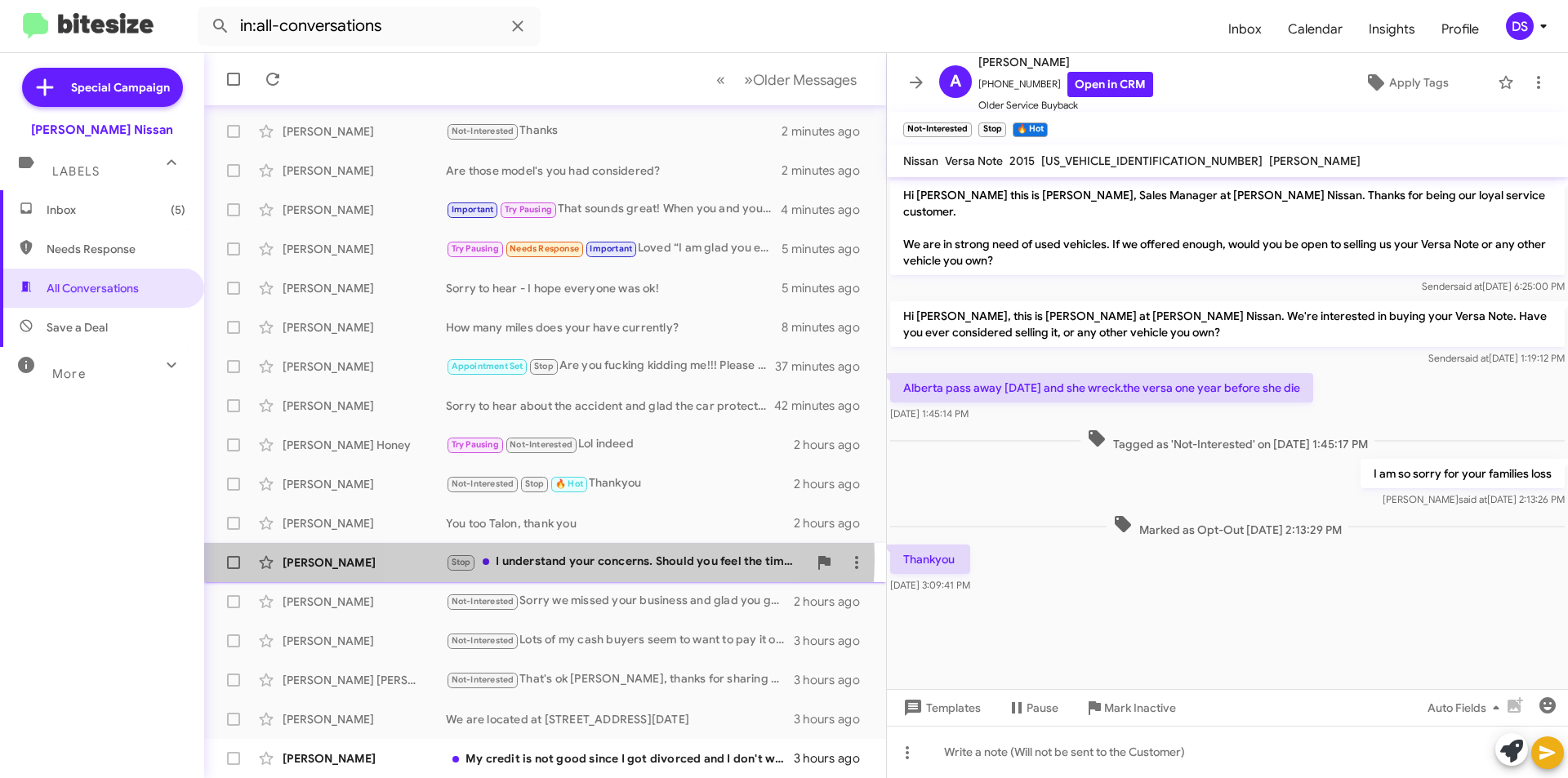
click at [525, 558] on div "Stop I understand your concerns. Should you feel the time is right please feel …" at bounding box center [627, 562] width 362 height 19
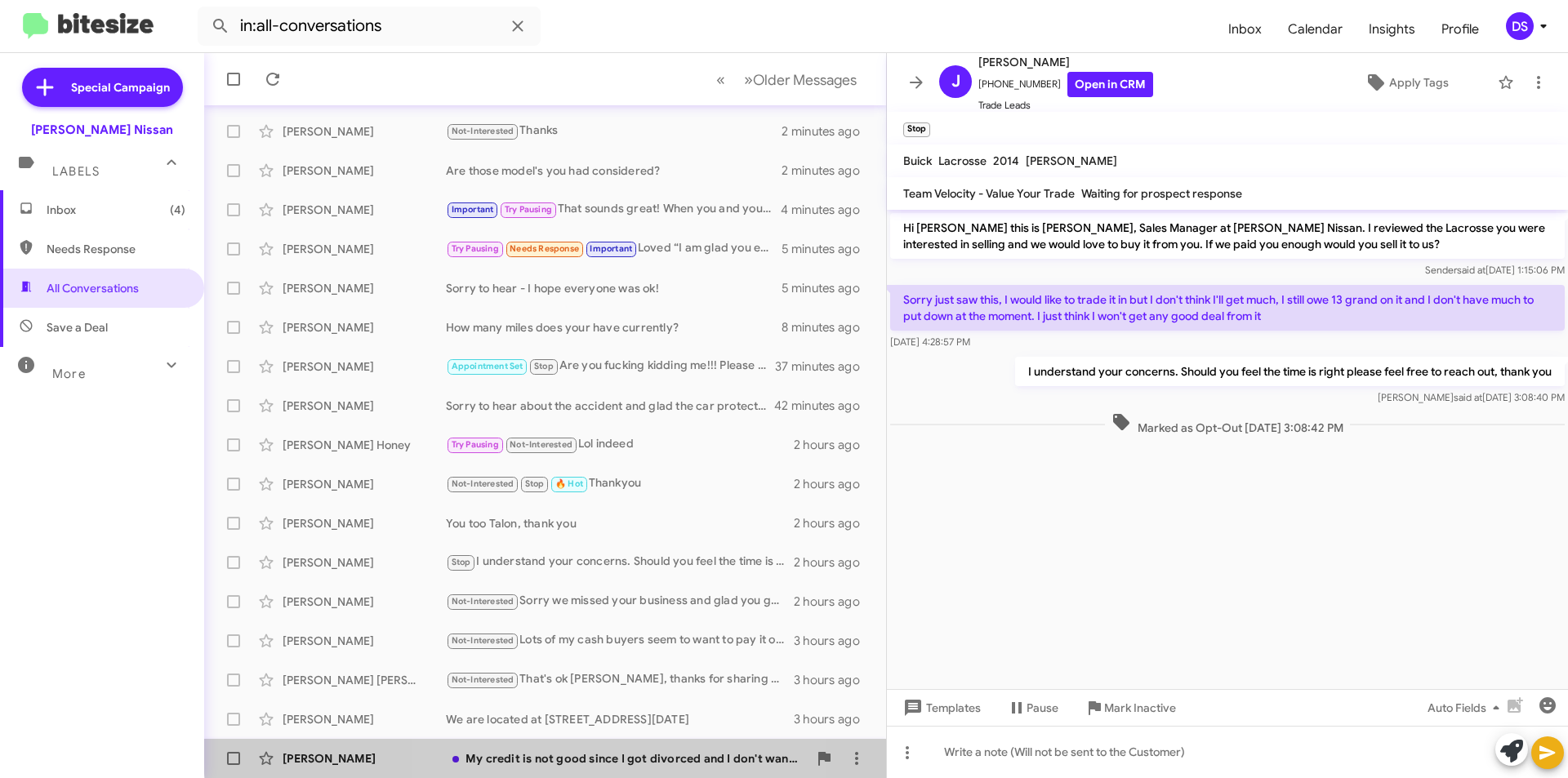
click at [564, 751] on div "My credit is not good since I got divorced and I don't want to use my dad as a …" at bounding box center [627, 758] width 362 height 17
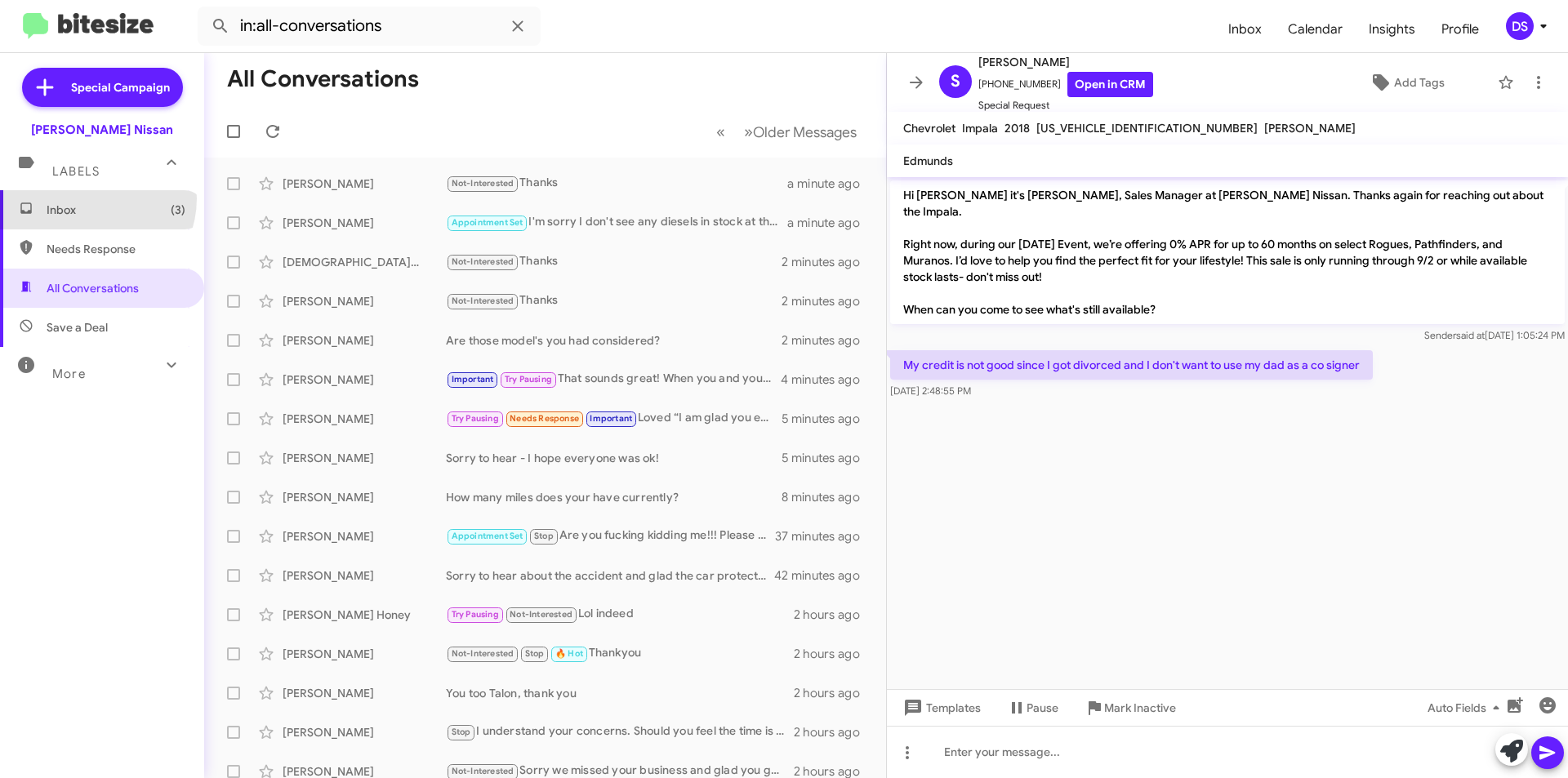
click at [92, 198] on span "Inbox (3)" at bounding box center [102, 209] width 204 height 39
